Goal: Task Accomplishment & Management: Use online tool/utility

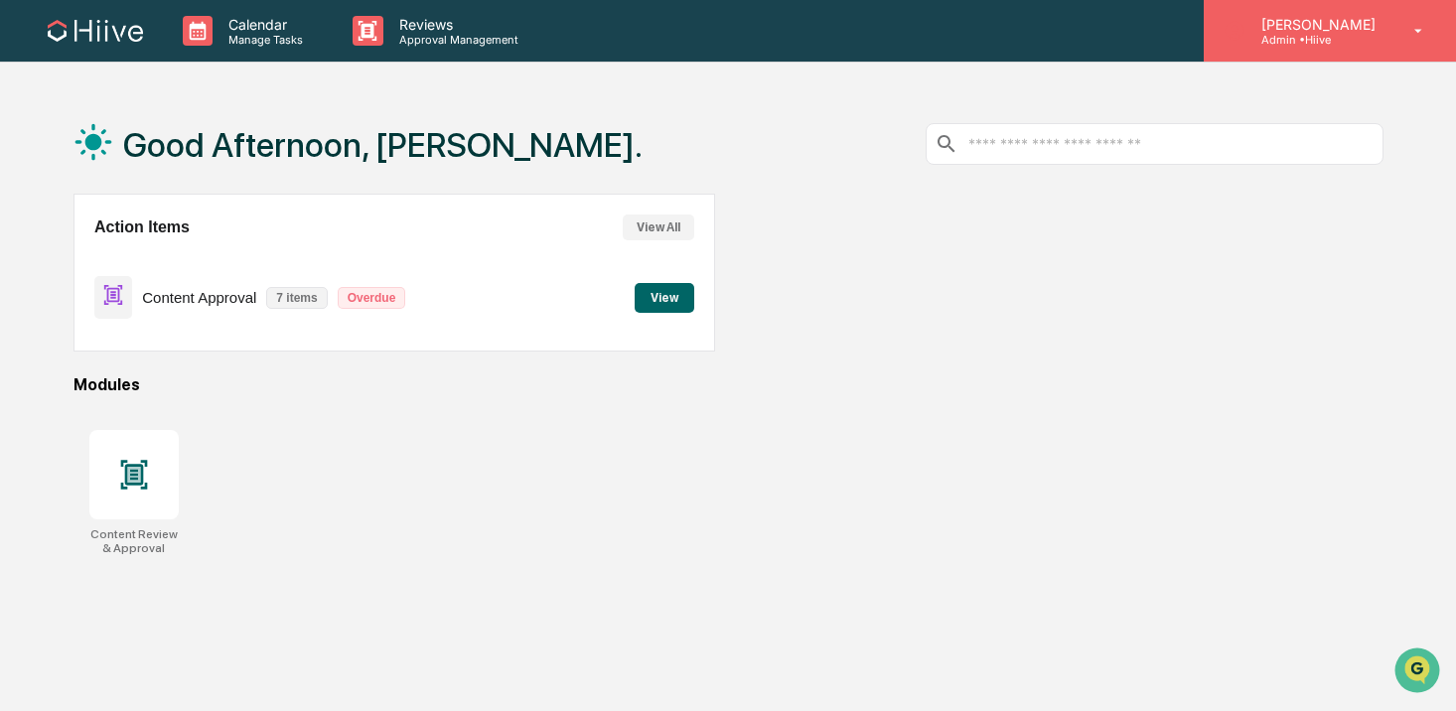
click at [1356, 41] on p "Admin • Hiive" at bounding box center [1315, 40] width 140 height 14
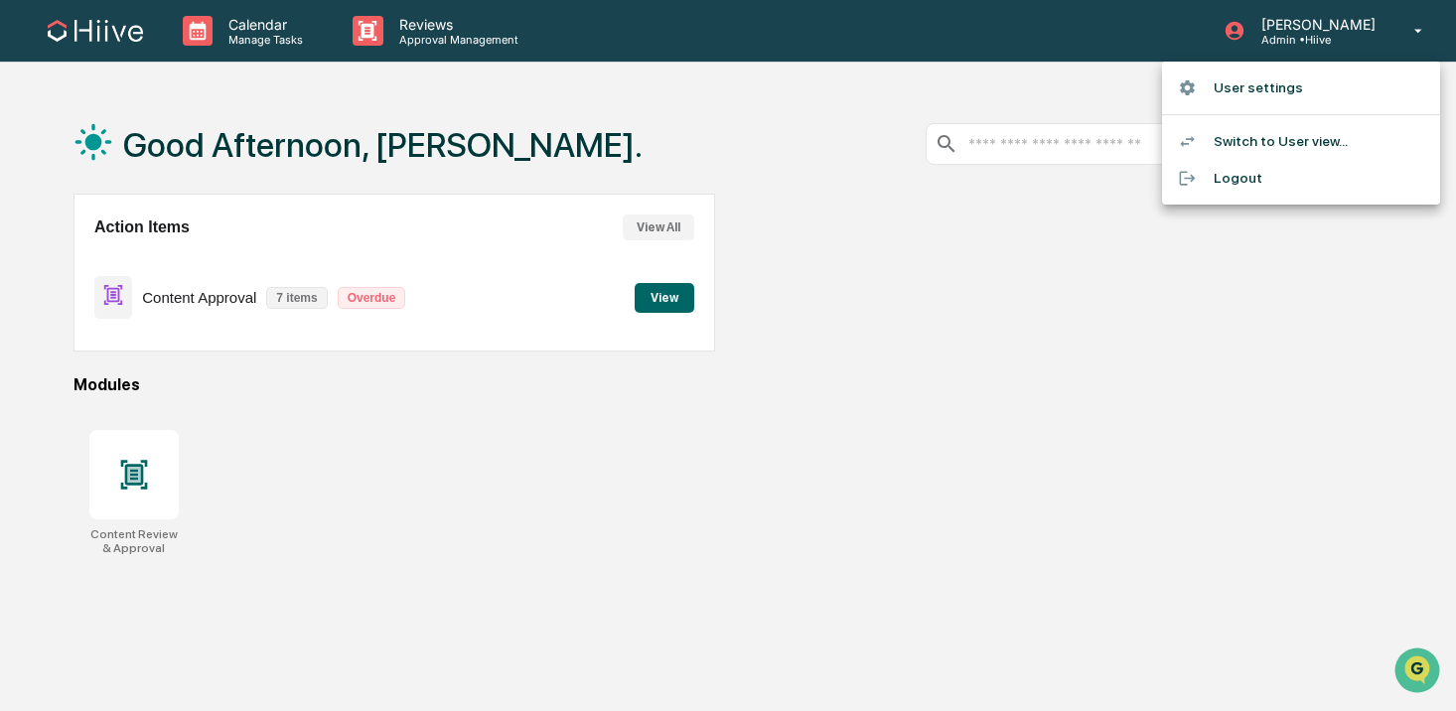
click at [1289, 93] on li "User settings" at bounding box center [1301, 88] width 278 height 37
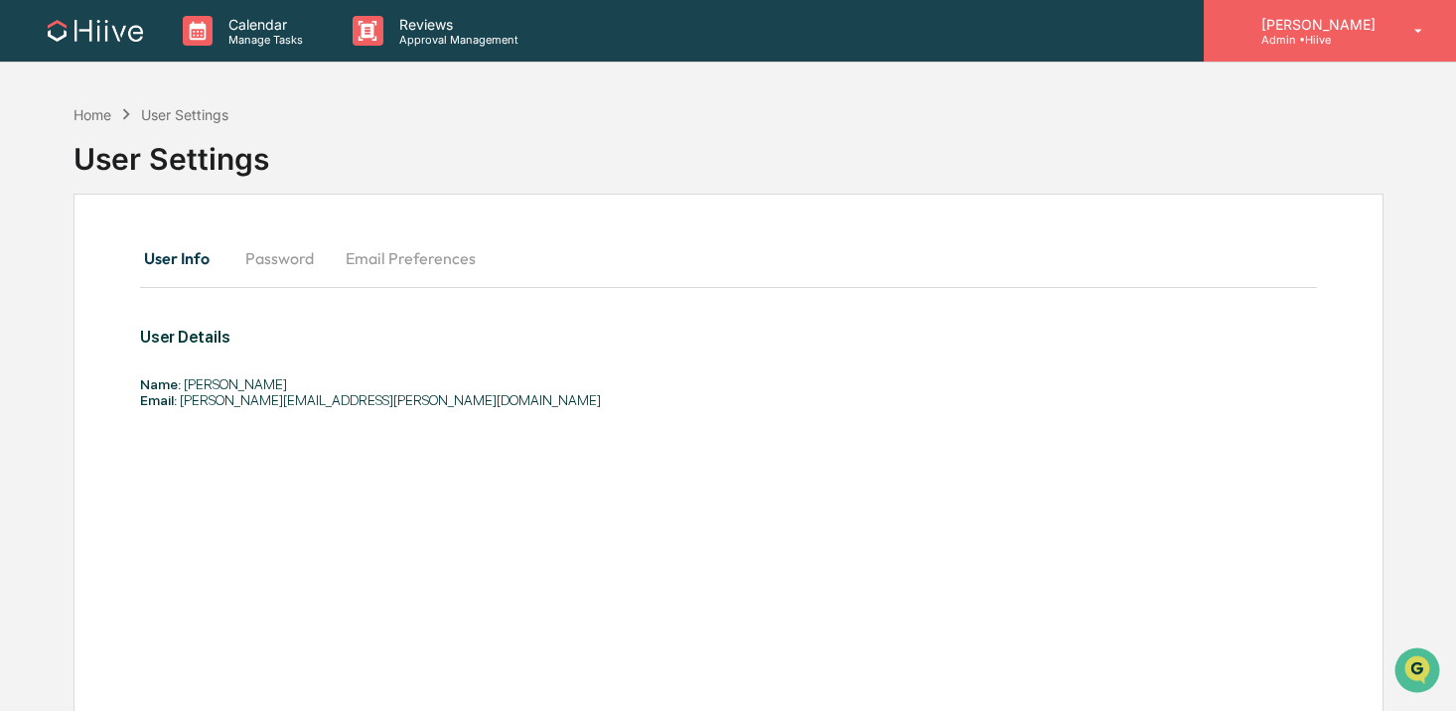
click at [1357, 49] on div "[PERSON_NAME] Admin • Hiive" at bounding box center [1330, 31] width 252 height 62
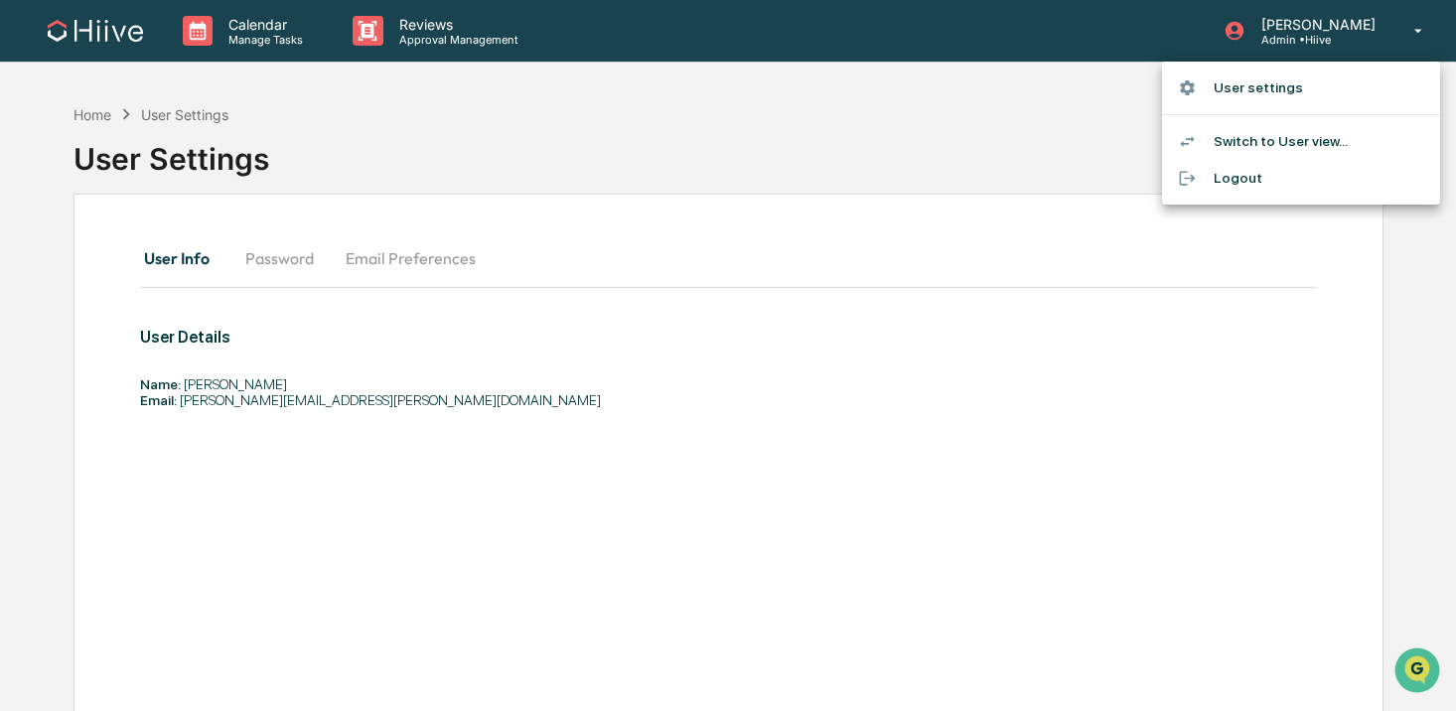
click at [880, 35] on div at bounding box center [728, 355] width 1456 height 711
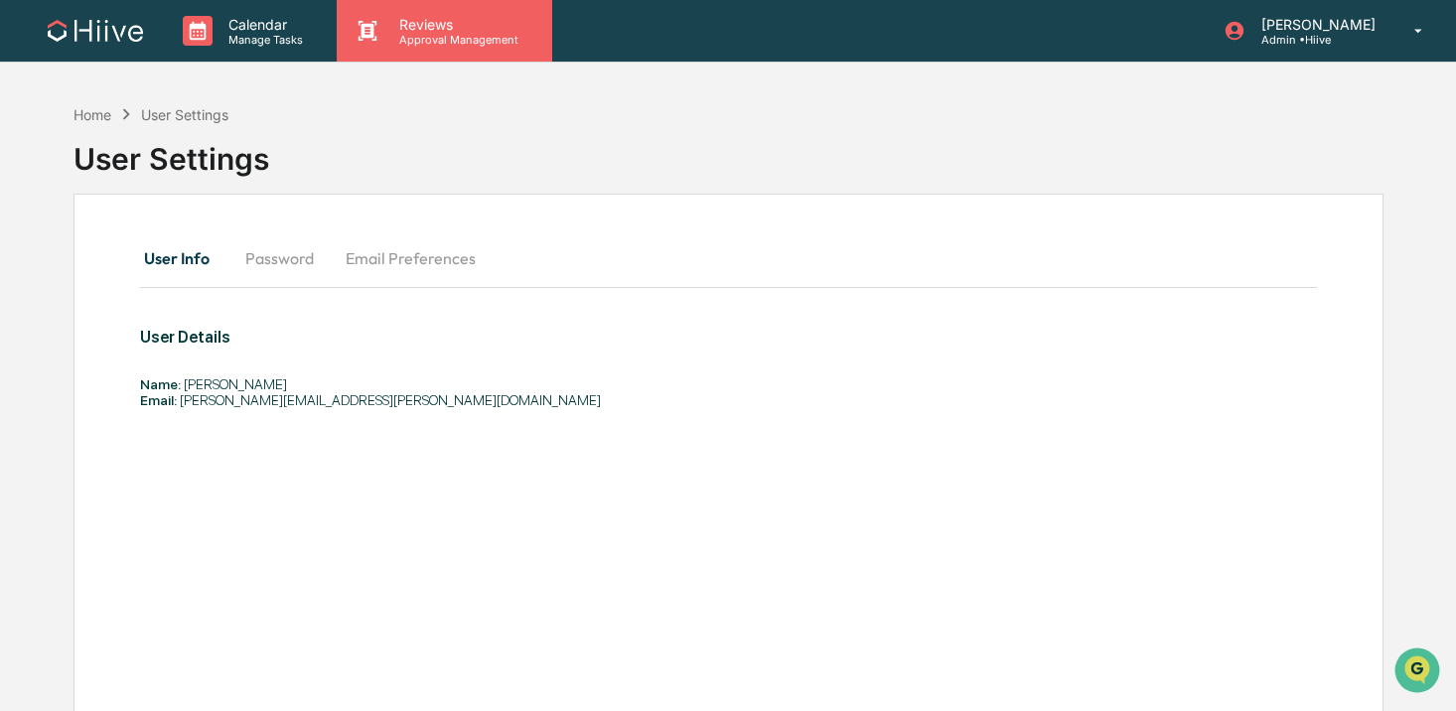
click at [544, 17] on div "Reviews Approval Management" at bounding box center [444, 31] width 215 height 62
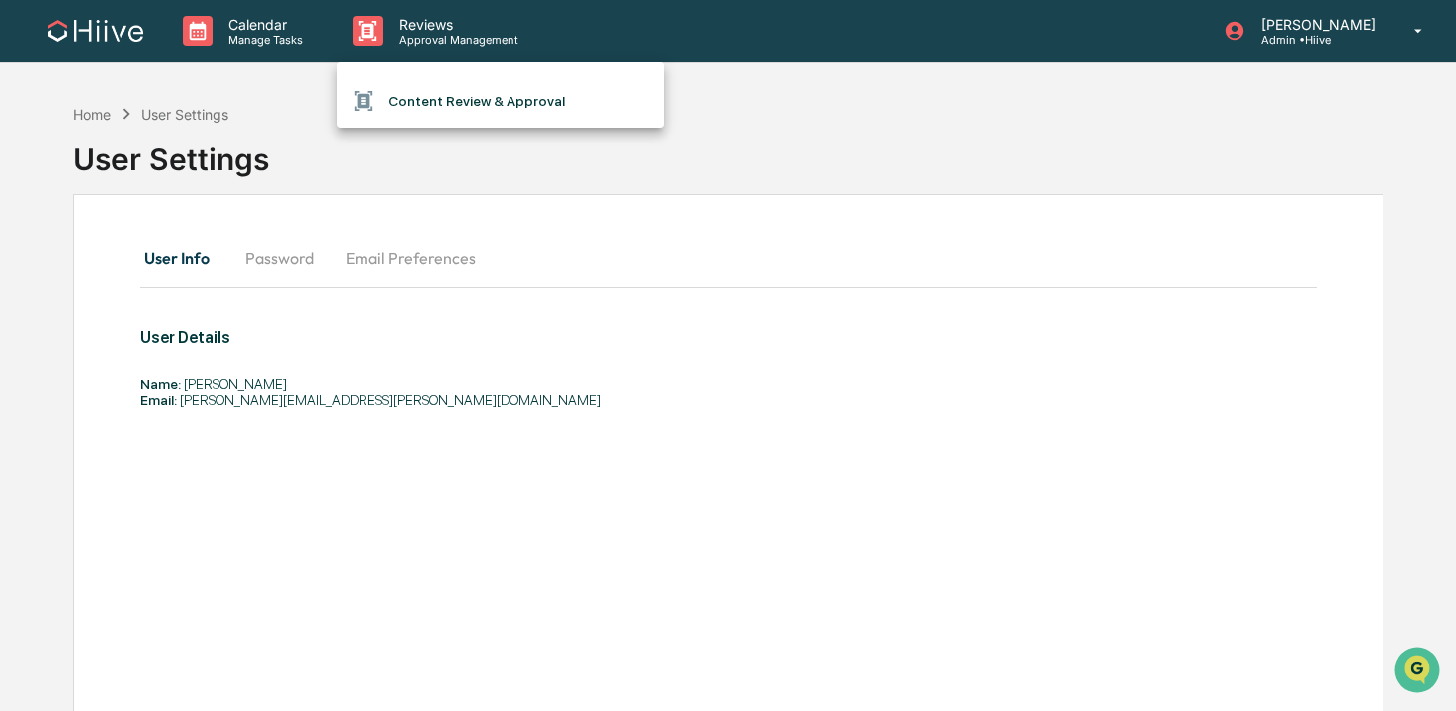
click at [487, 106] on li "Content Review & Approval" at bounding box center [501, 101] width 328 height 38
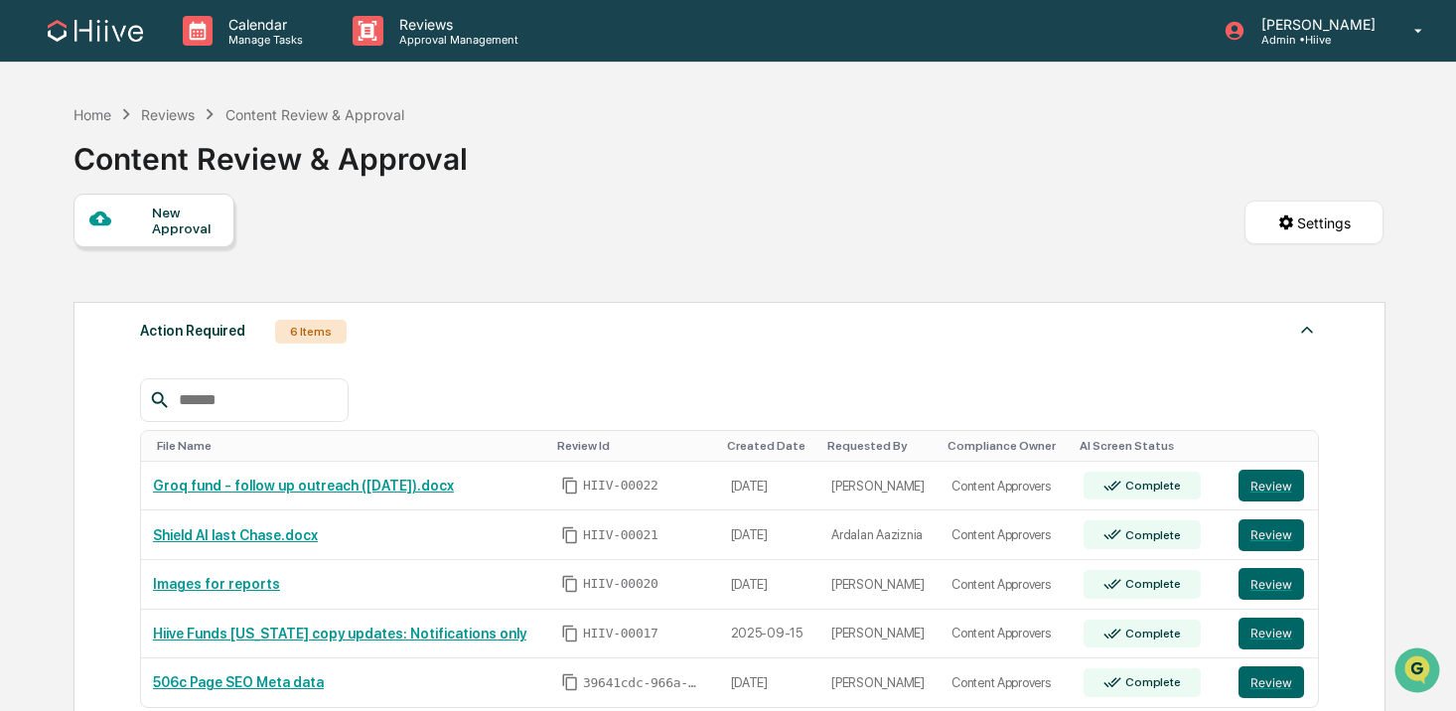
scroll to position [157, 0]
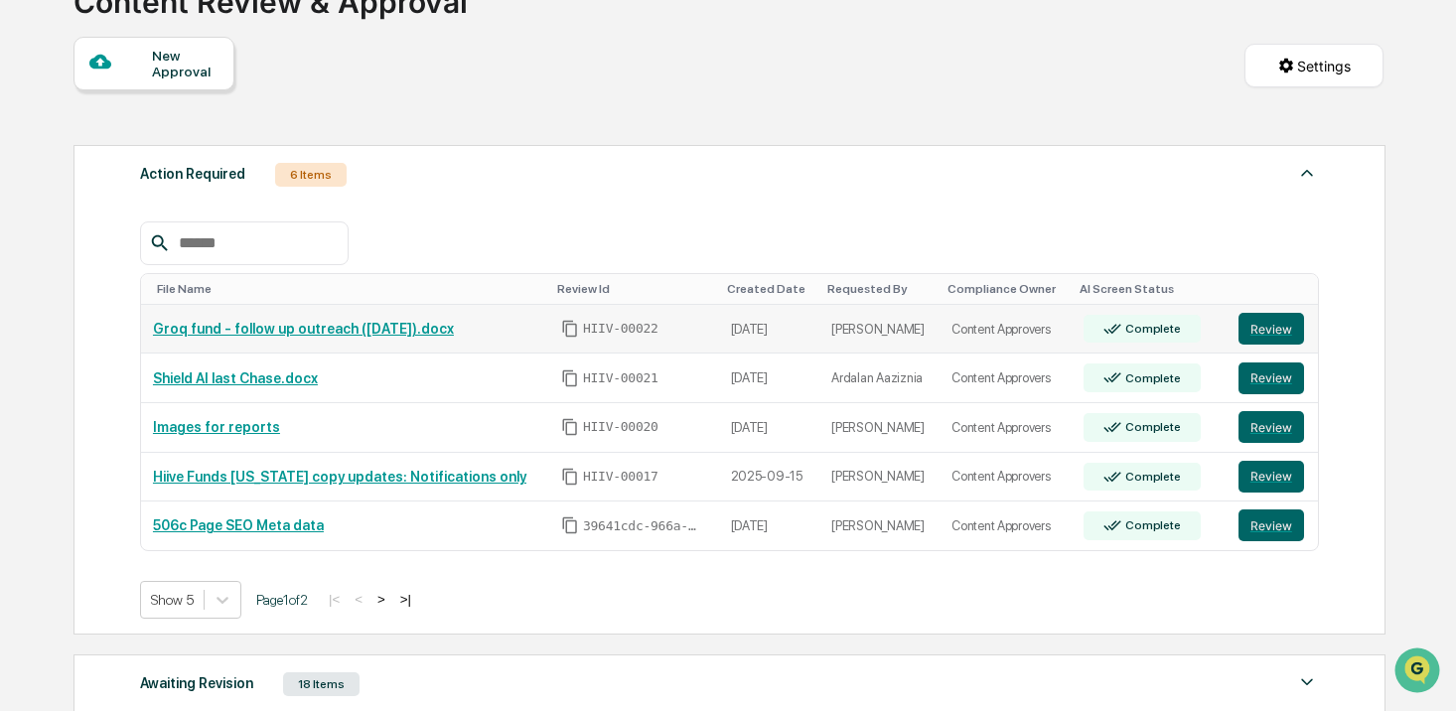
click at [362, 330] on link "Groq fund - follow up outreach ([DATE]).docx" at bounding box center [303, 329] width 301 height 16
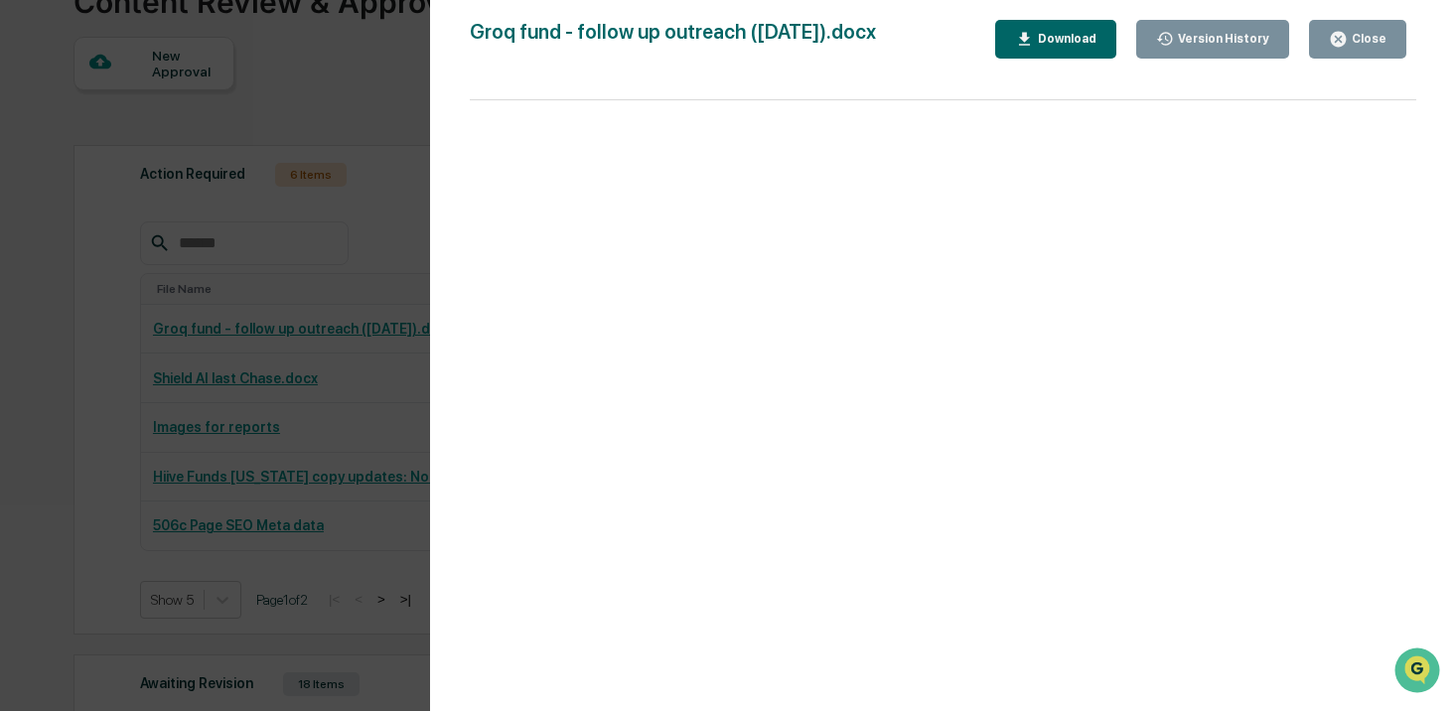
click at [1374, 35] on div "Close" at bounding box center [1367, 39] width 39 height 14
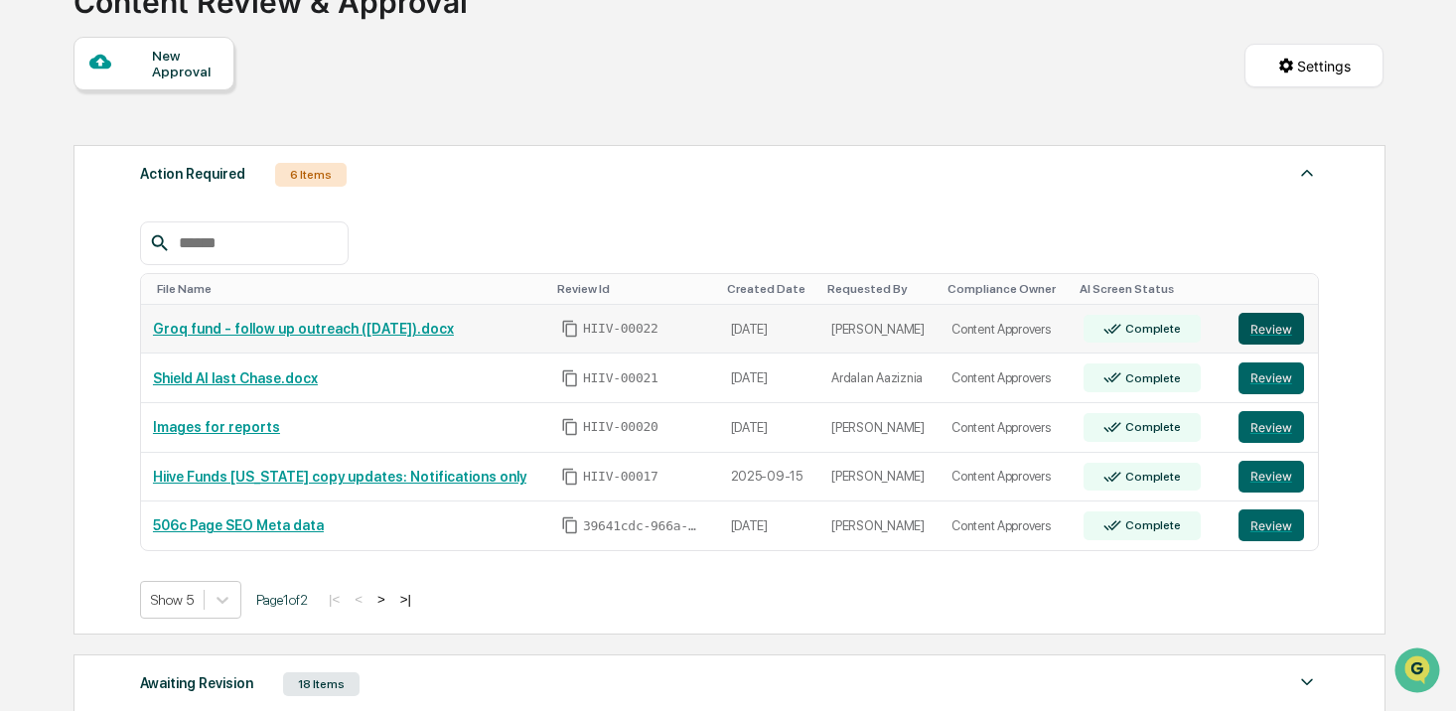
click at [1292, 339] on button "Review" at bounding box center [1271, 329] width 66 height 32
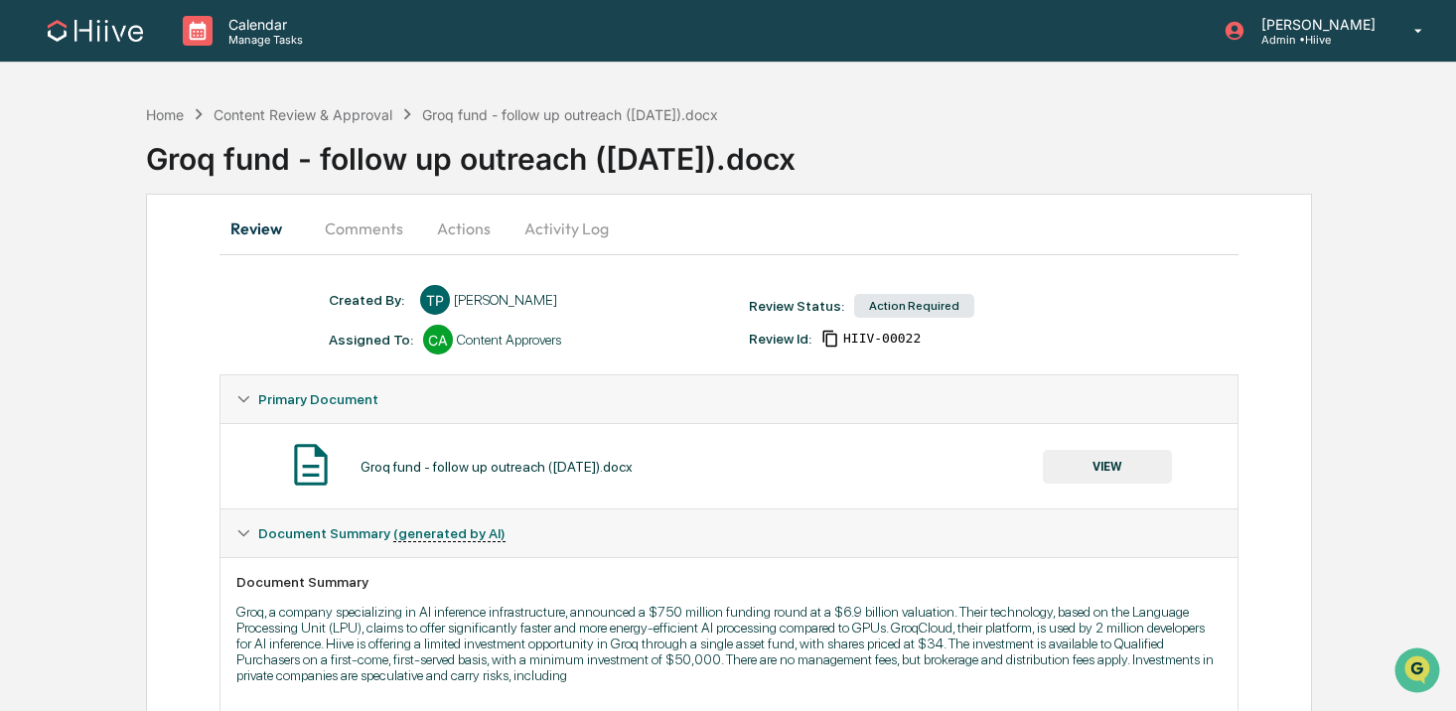
click at [388, 229] on button "Comments" at bounding box center [364, 229] width 110 height 48
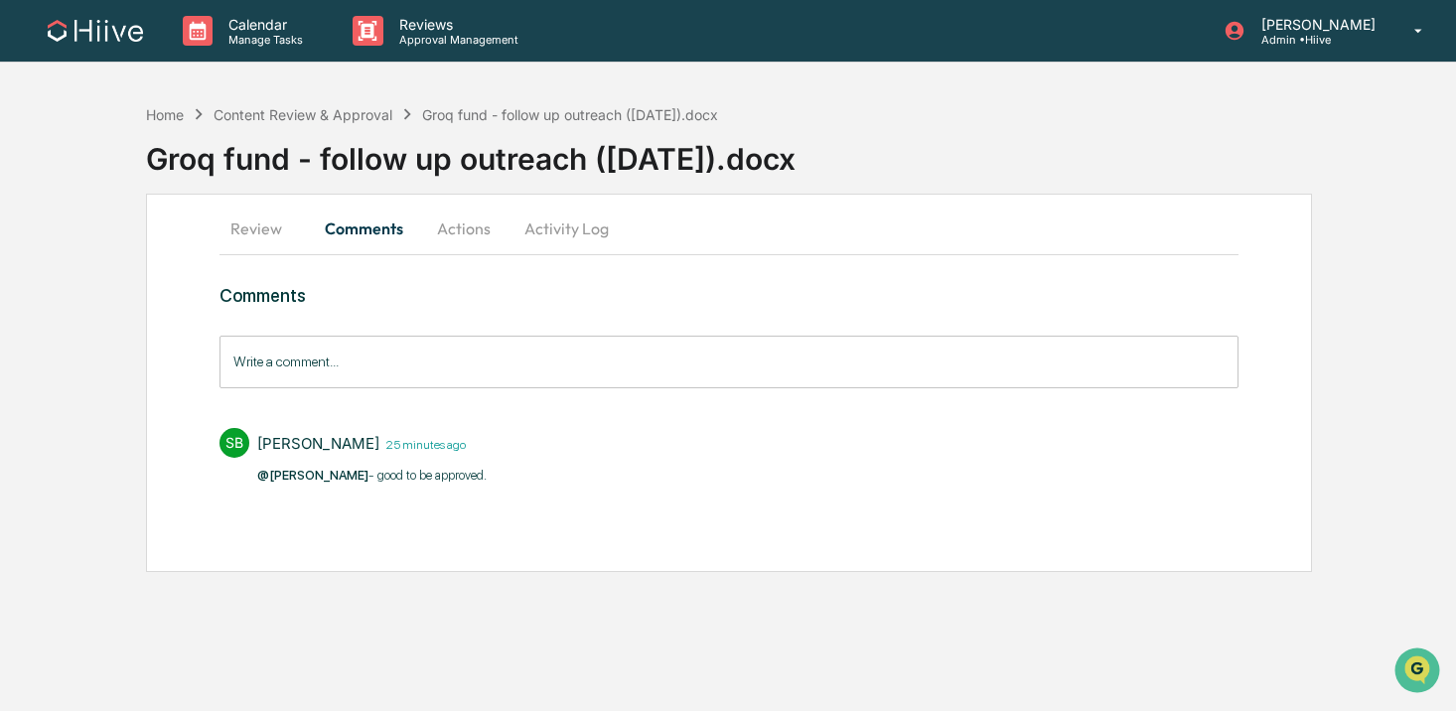
click at [234, 247] on button "Review" at bounding box center [263, 229] width 89 height 48
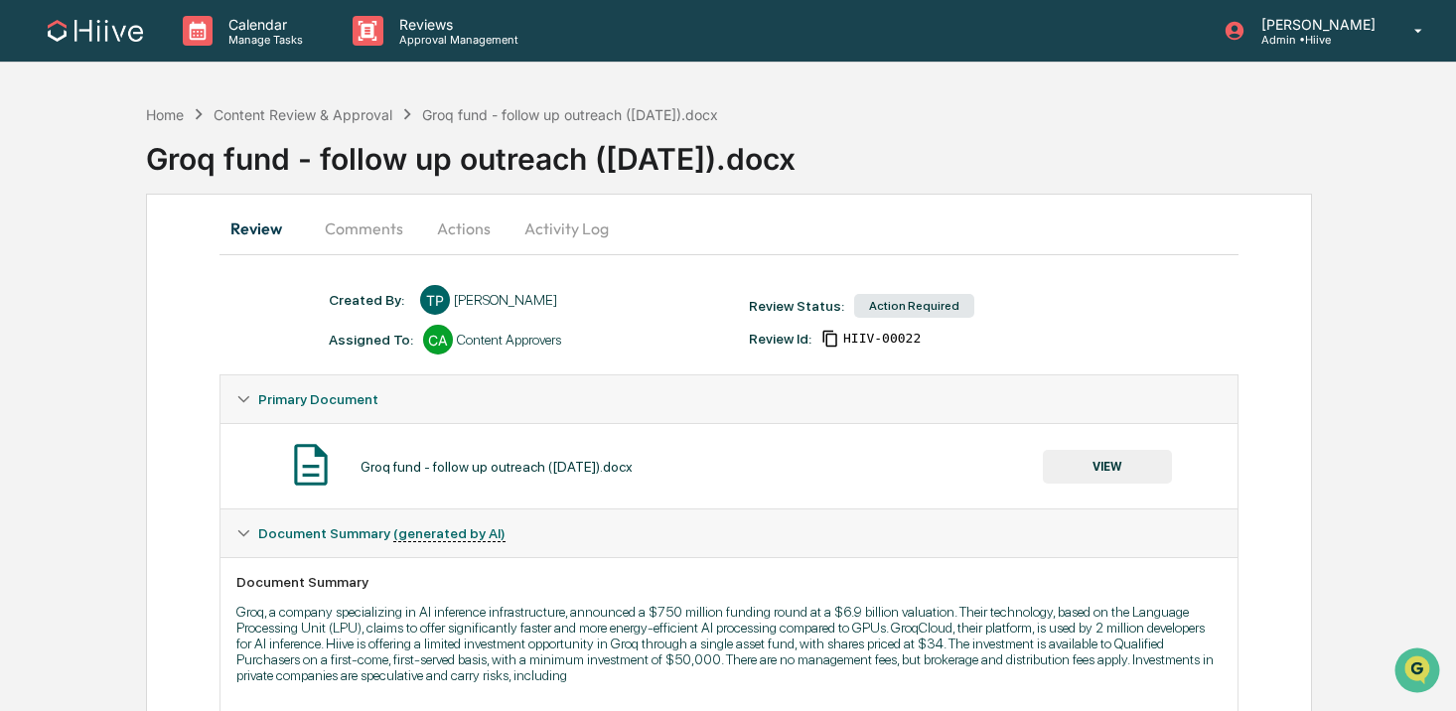
click at [487, 227] on button "Actions" at bounding box center [463, 229] width 89 height 48
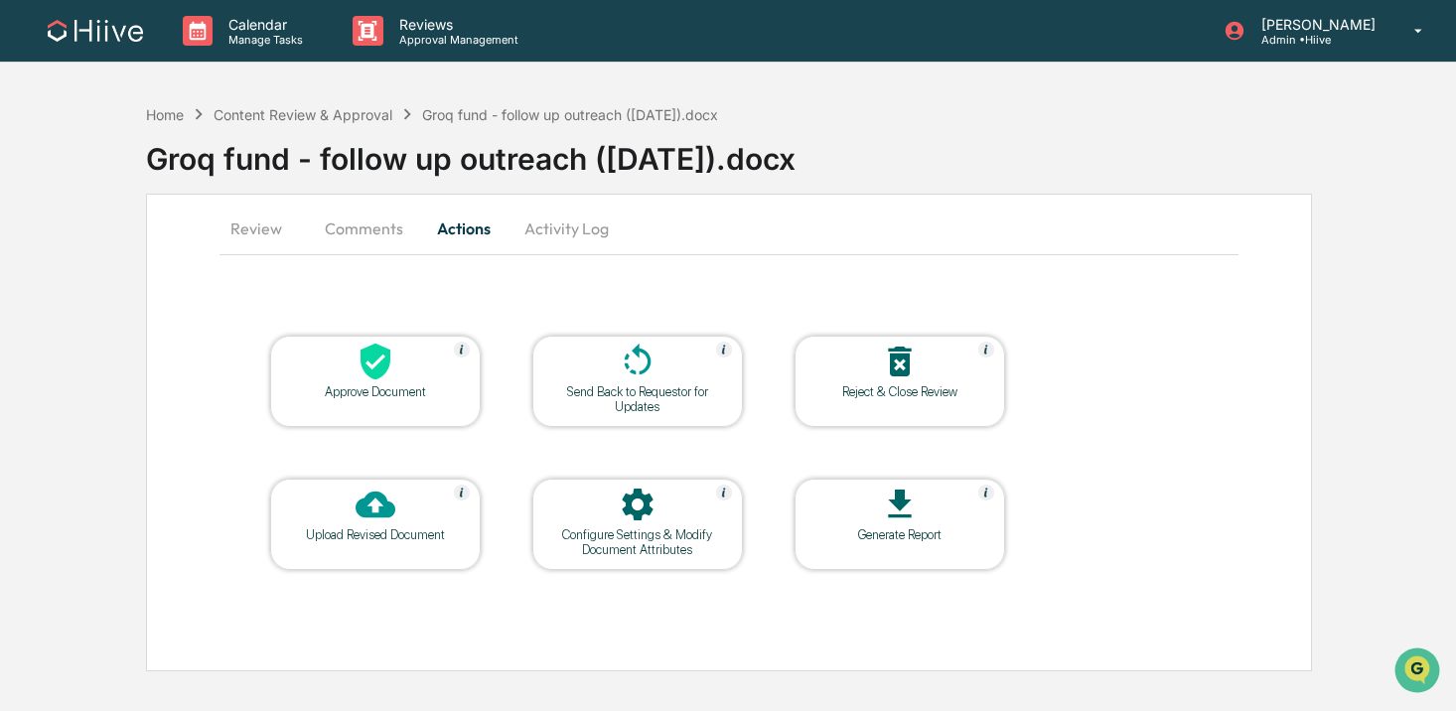
click at [372, 358] on icon at bounding box center [375, 362] width 30 height 37
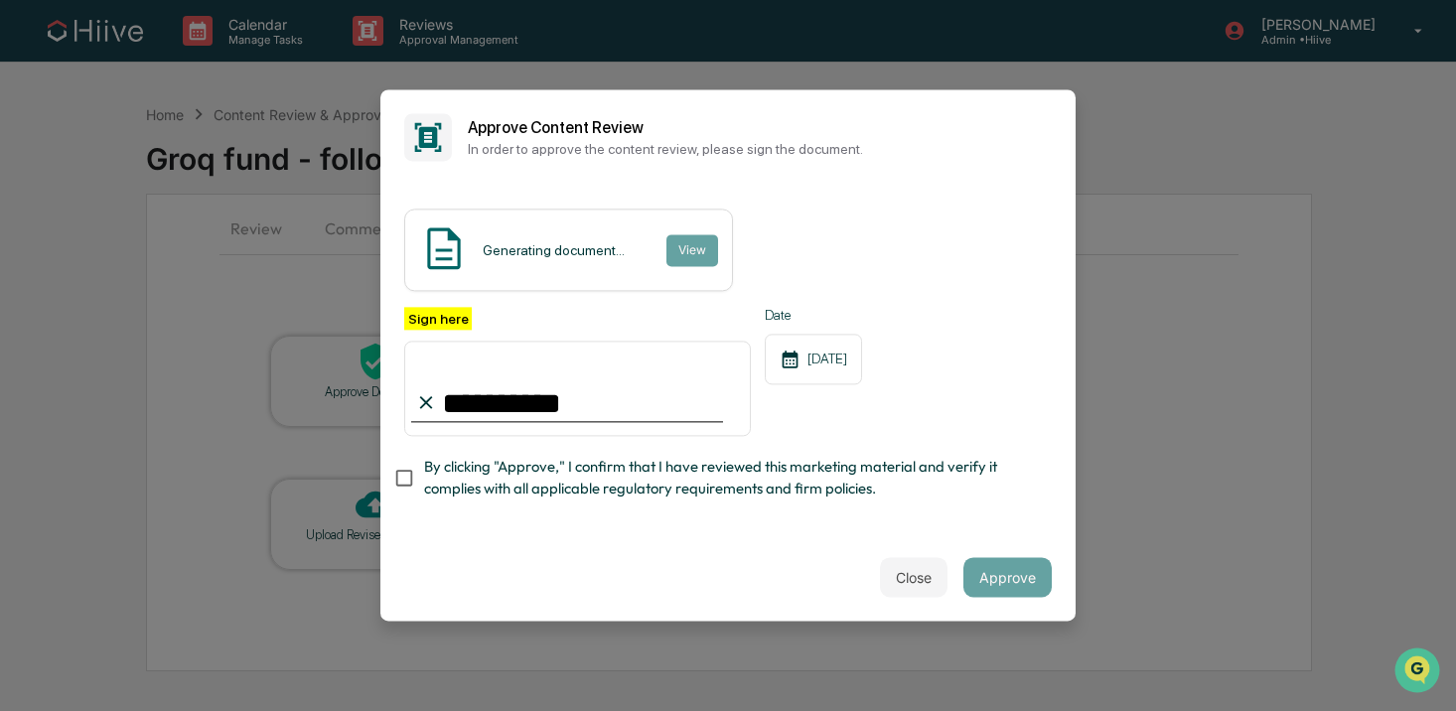
type input "**********"
click at [440, 466] on span "By clicking "Approve," I confirm that I have reviewed this marketing material a…" at bounding box center [730, 478] width 612 height 45
click at [1018, 573] on button "Approve" at bounding box center [1007, 578] width 88 height 40
